Goal: Transaction & Acquisition: Purchase product/service

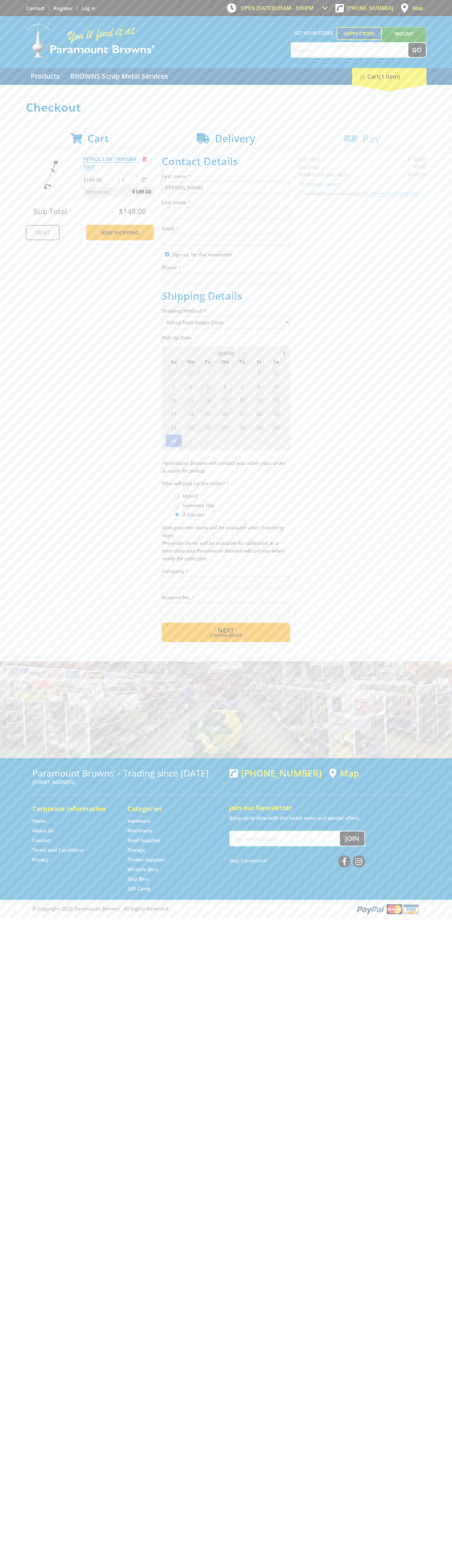
type input "[PERSON_NAME]"
type input "Smith"
type input "johnsmith008@storebotmail.joonix.net"
type input "0293744000"
type input "John Smith"
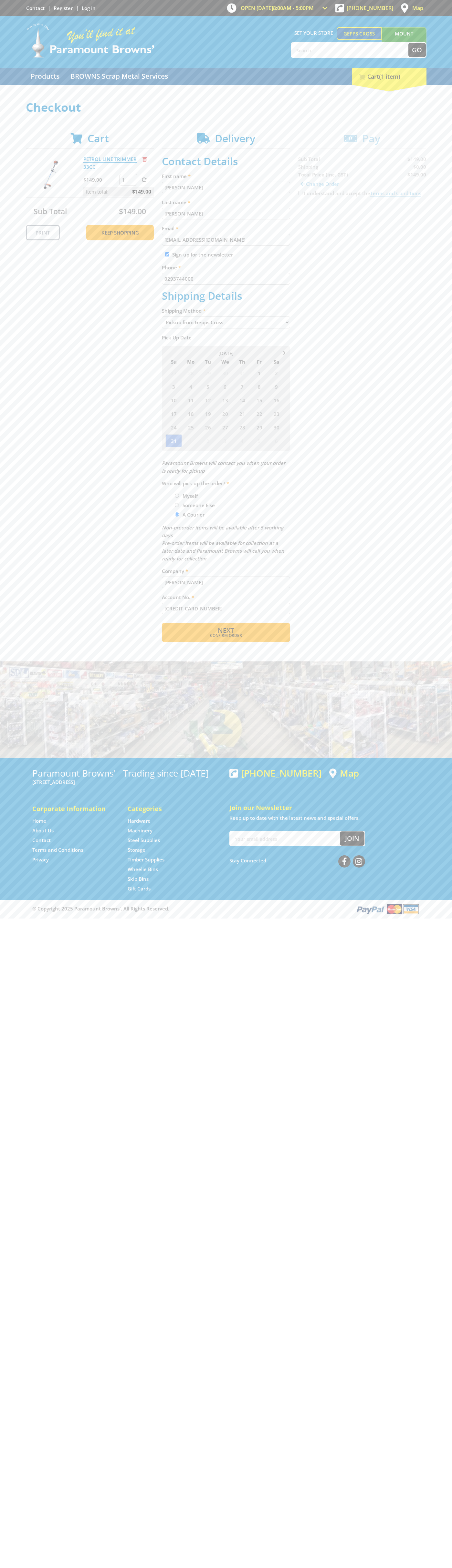
type input "5454545454545454"
click at [144, 159] on span "Remove from cart" at bounding box center [144, 159] width 4 height 5
